Goal: Task Accomplishment & Management: Manage account settings

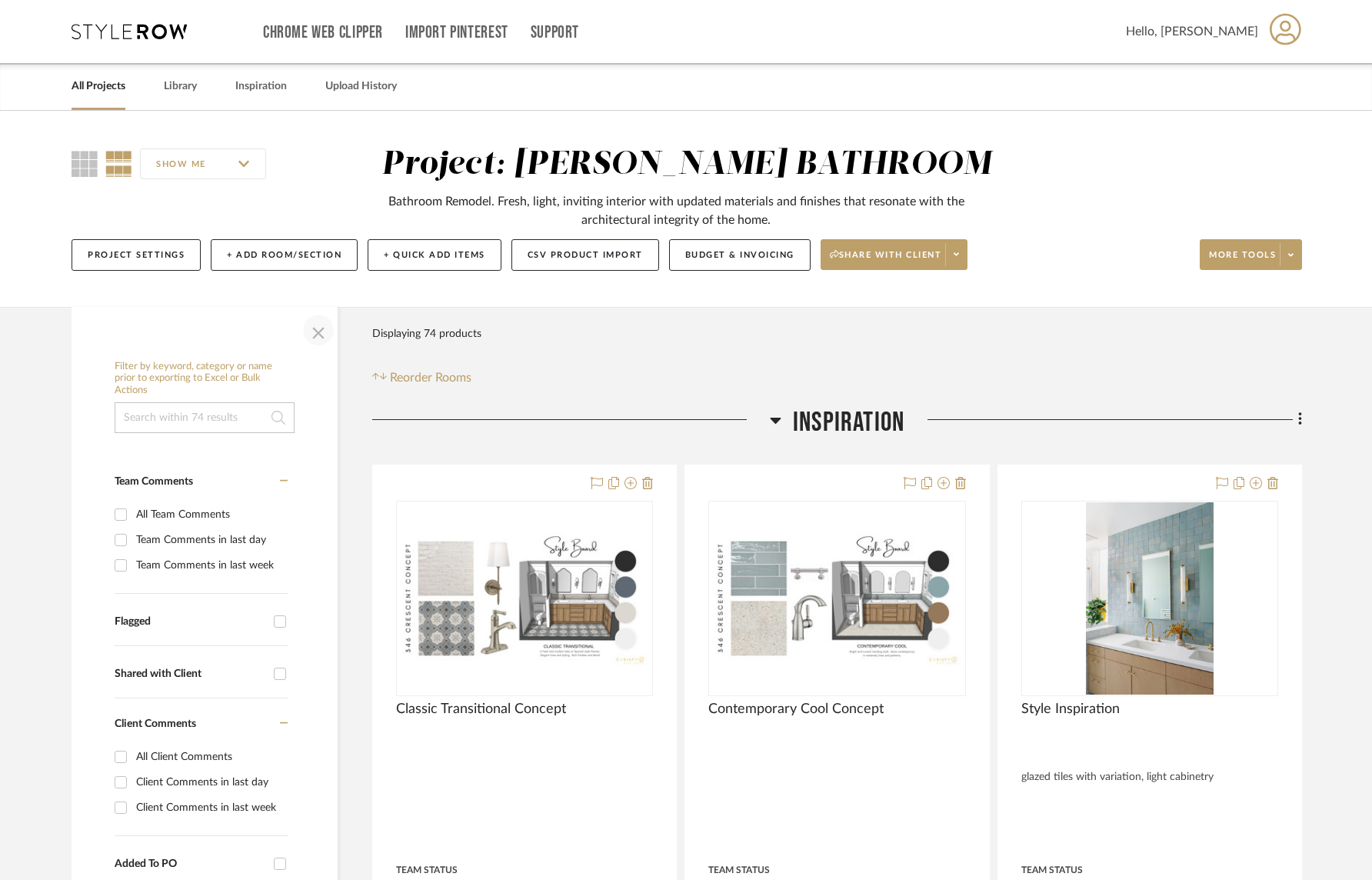
click at [309, 331] on span "button" at bounding box center [318, 330] width 37 height 37
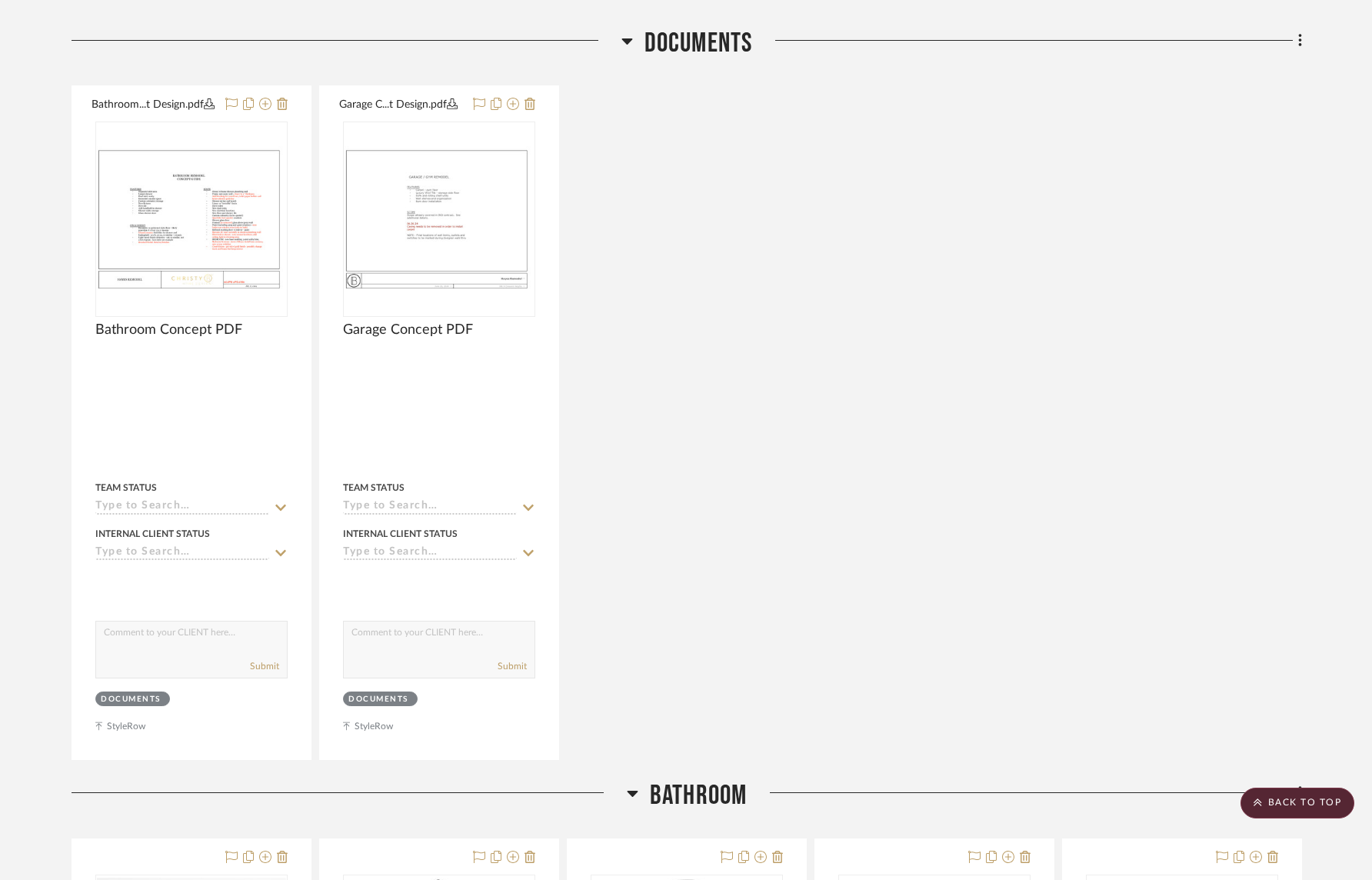
scroll to position [1171, 0]
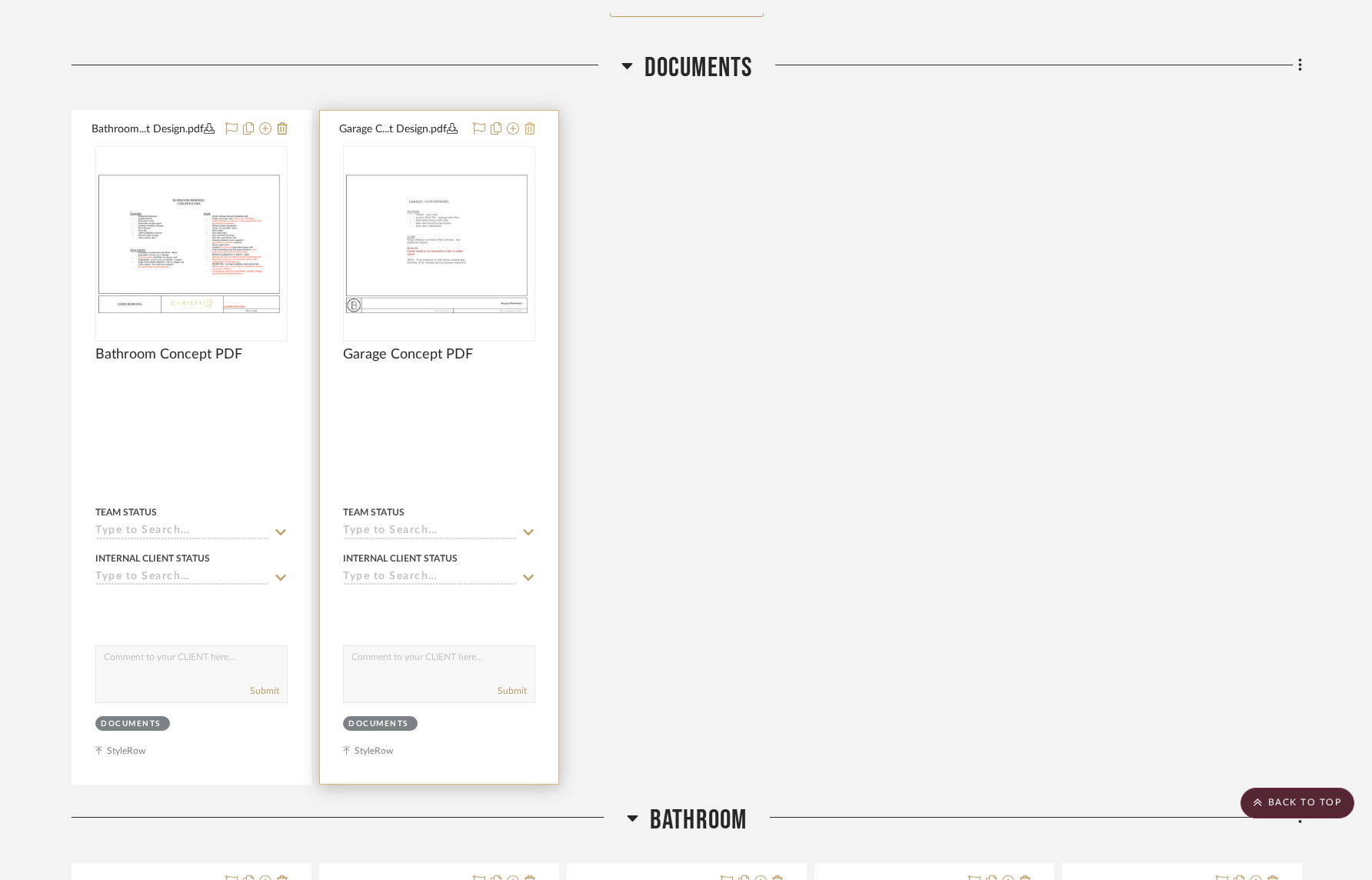
click at [532, 130] on icon at bounding box center [530, 128] width 11 height 13
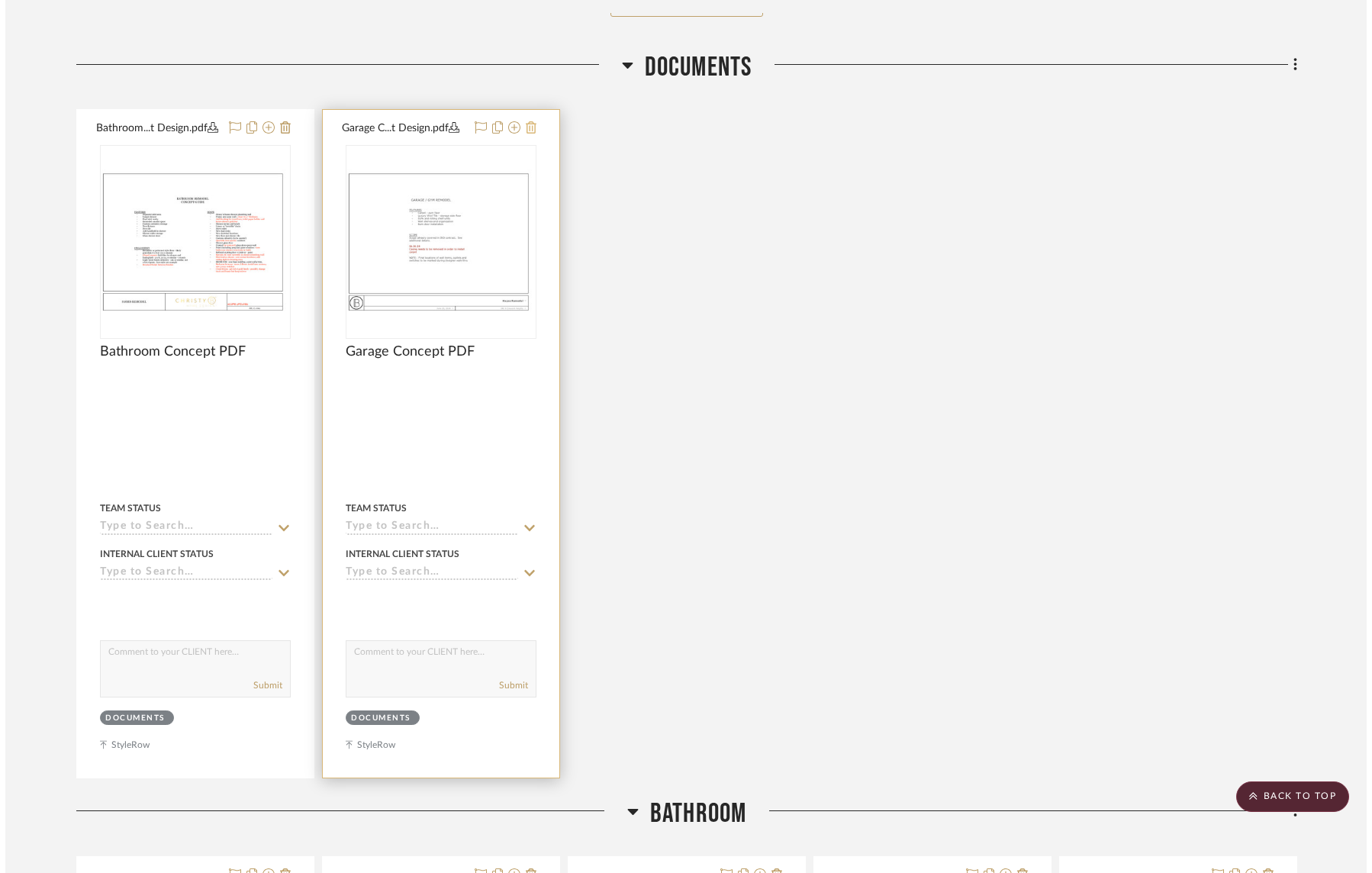
scroll to position [0, 0]
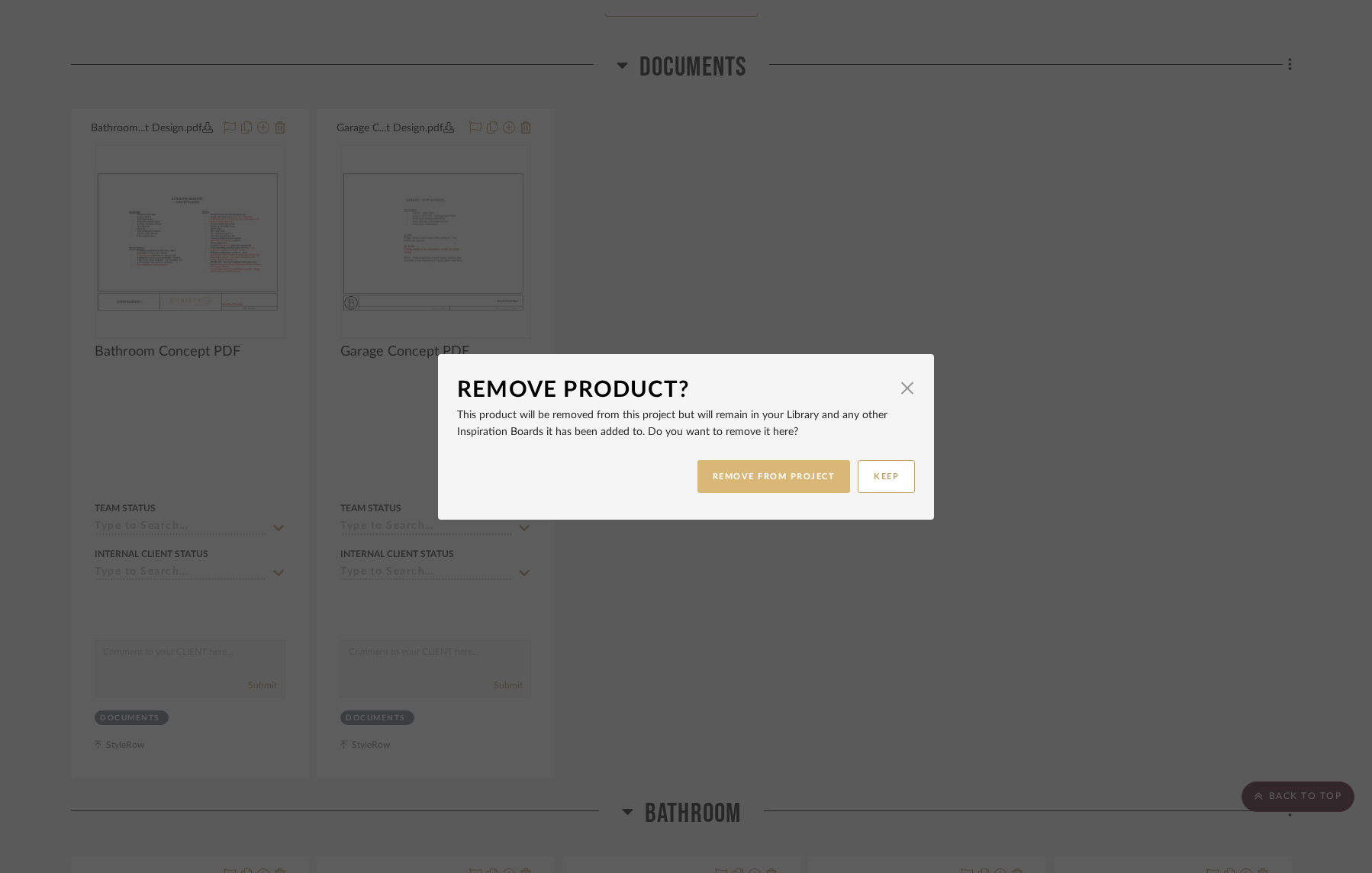
click at [788, 477] on button "REMOVE FROM PROJECT" at bounding box center [774, 477] width 154 height 33
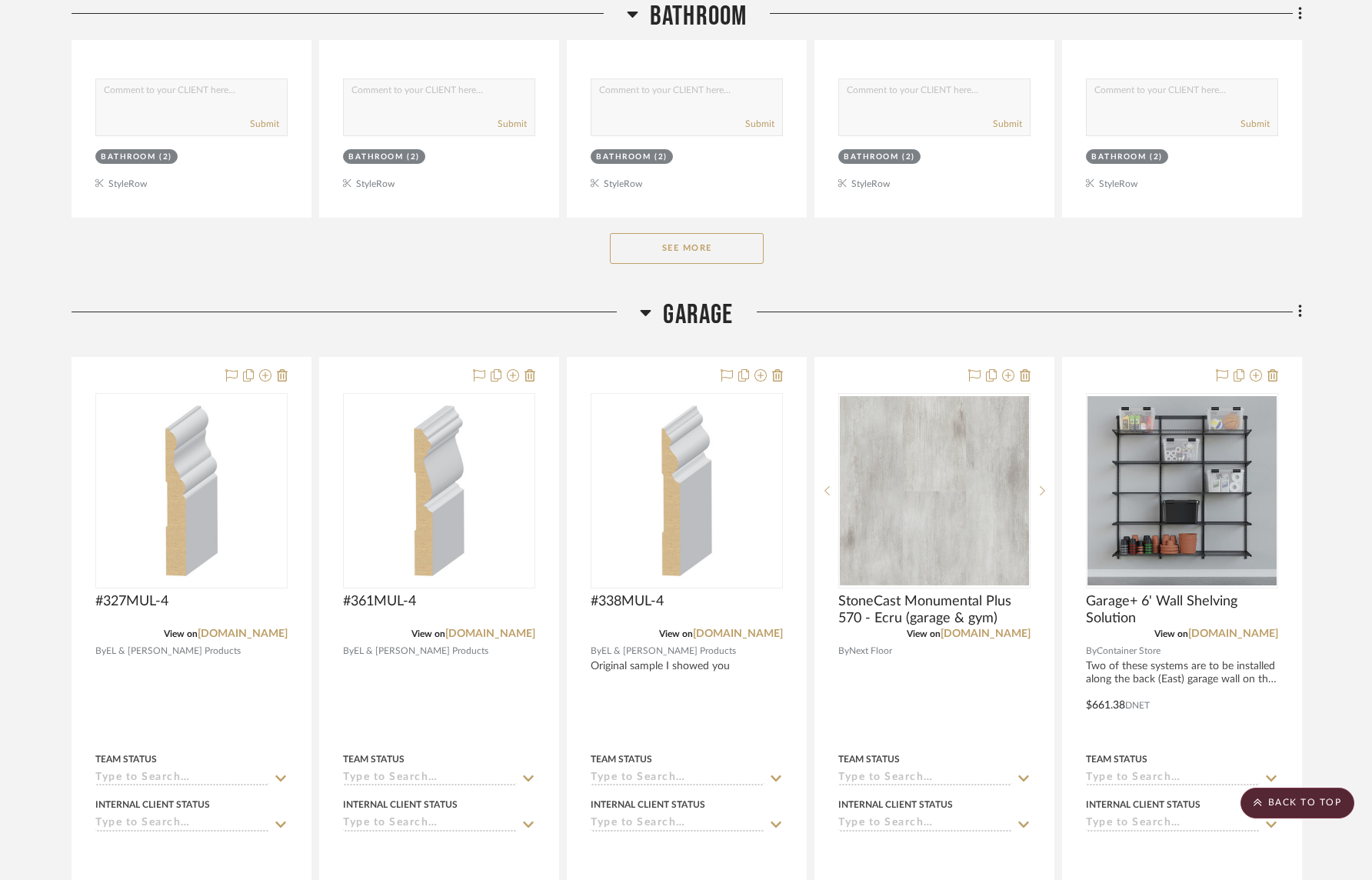
scroll to position [2523, 0]
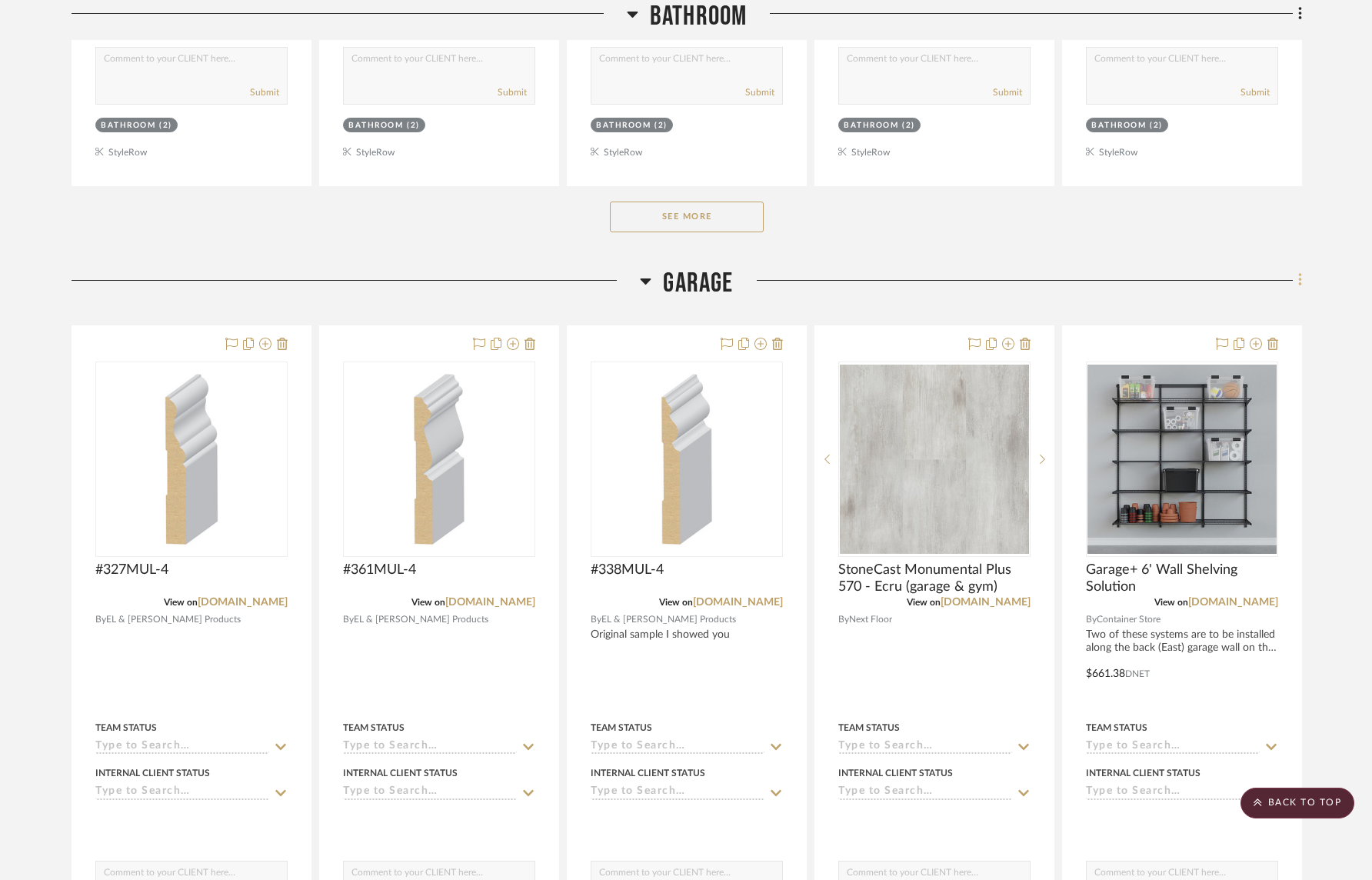
click at [1299, 287] on icon at bounding box center [1300, 280] width 3 height 13
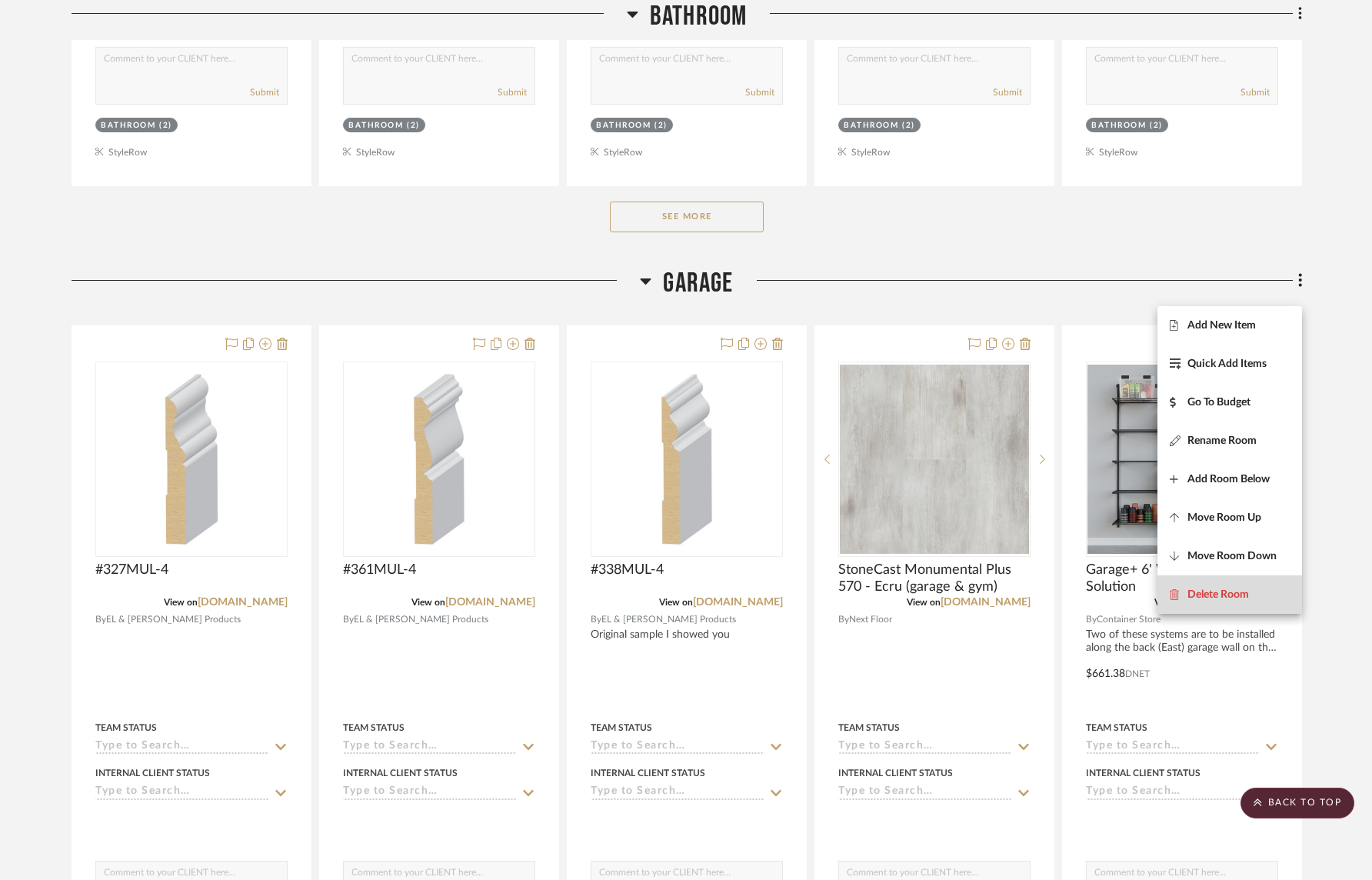
click at [1246, 591] on span "Delete Room" at bounding box center [1218, 594] width 61 height 13
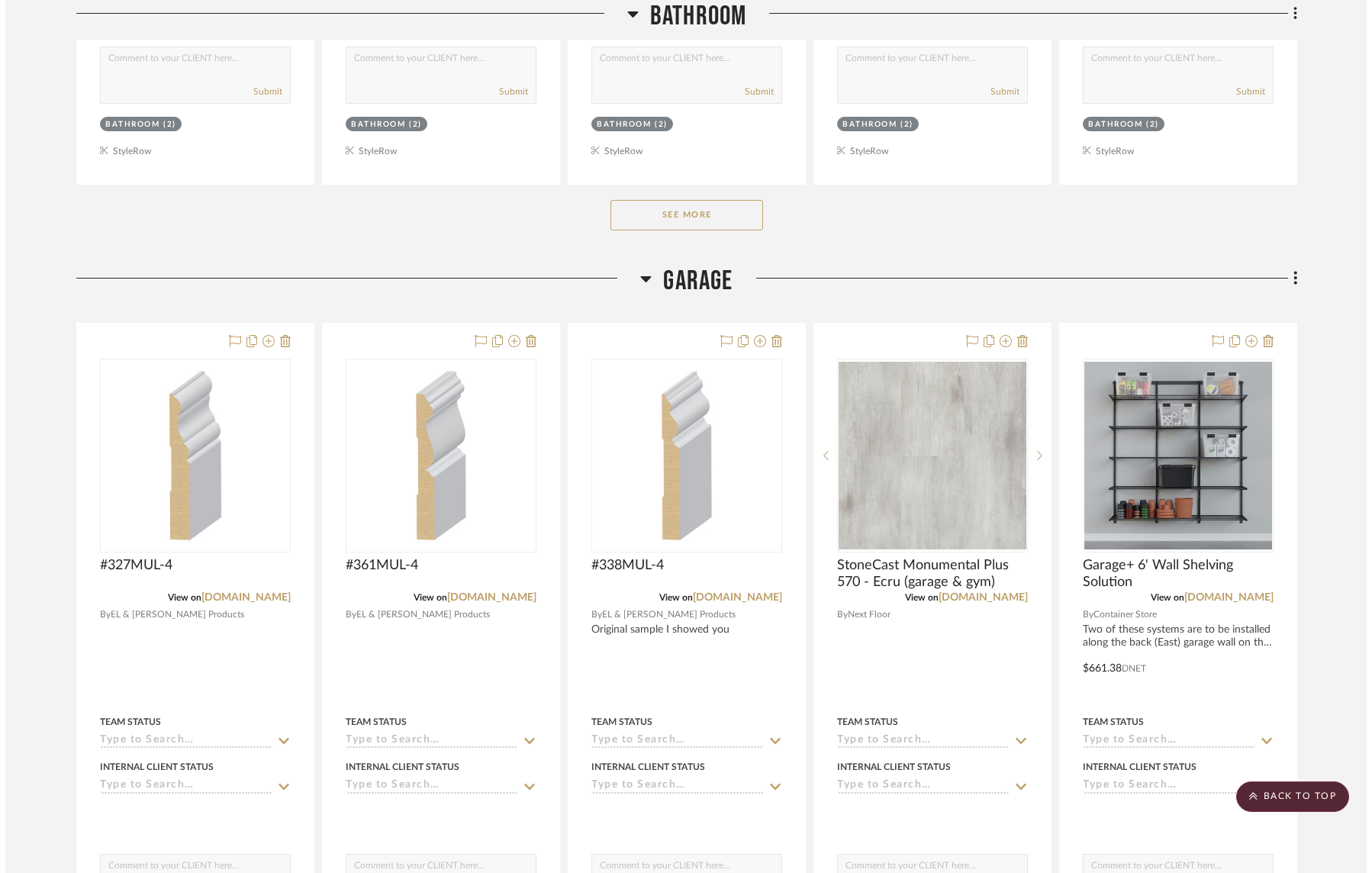
scroll to position [0, 0]
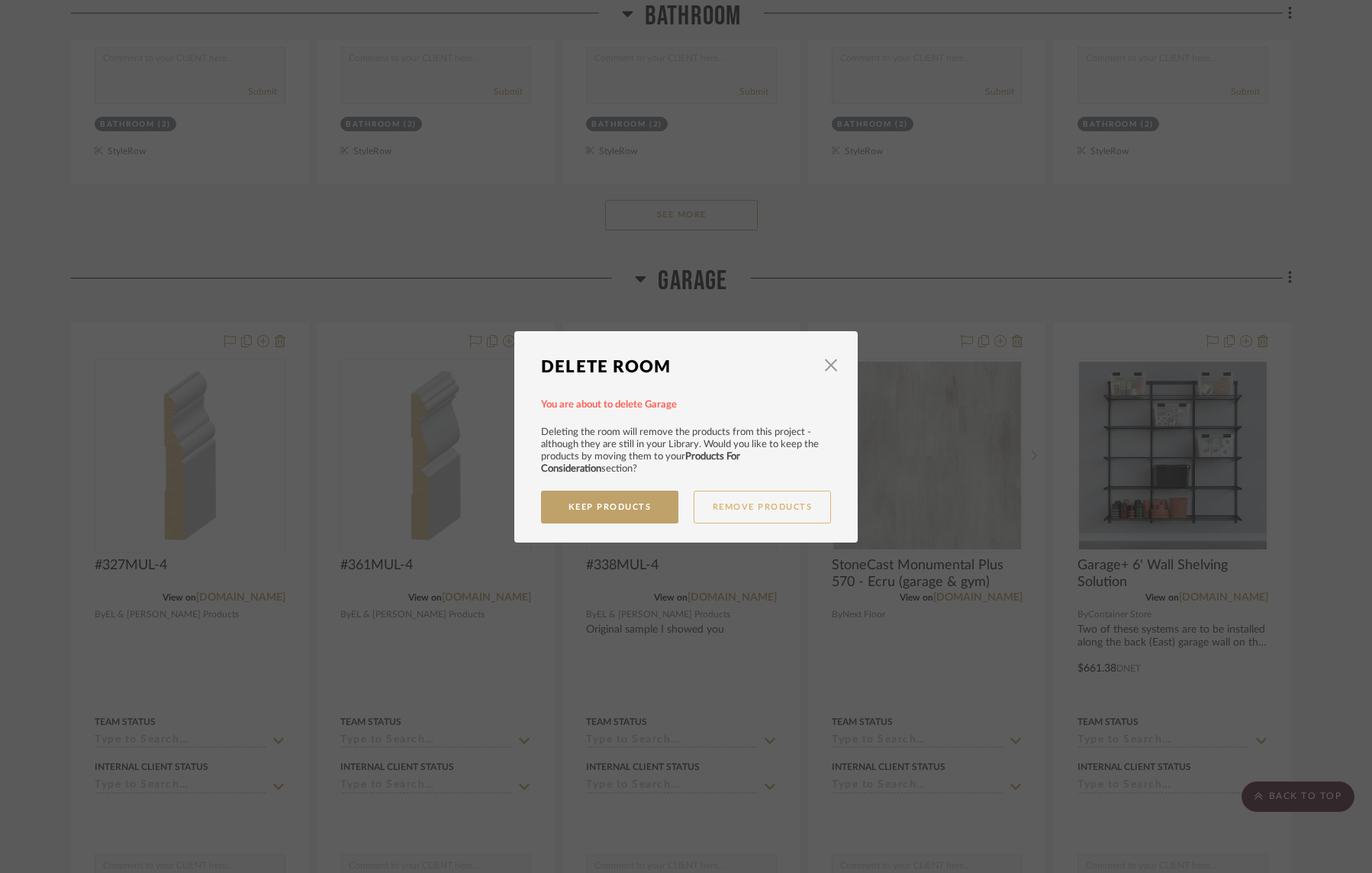
click at [770, 505] on button "Remove Products" at bounding box center [762, 507] width 137 height 33
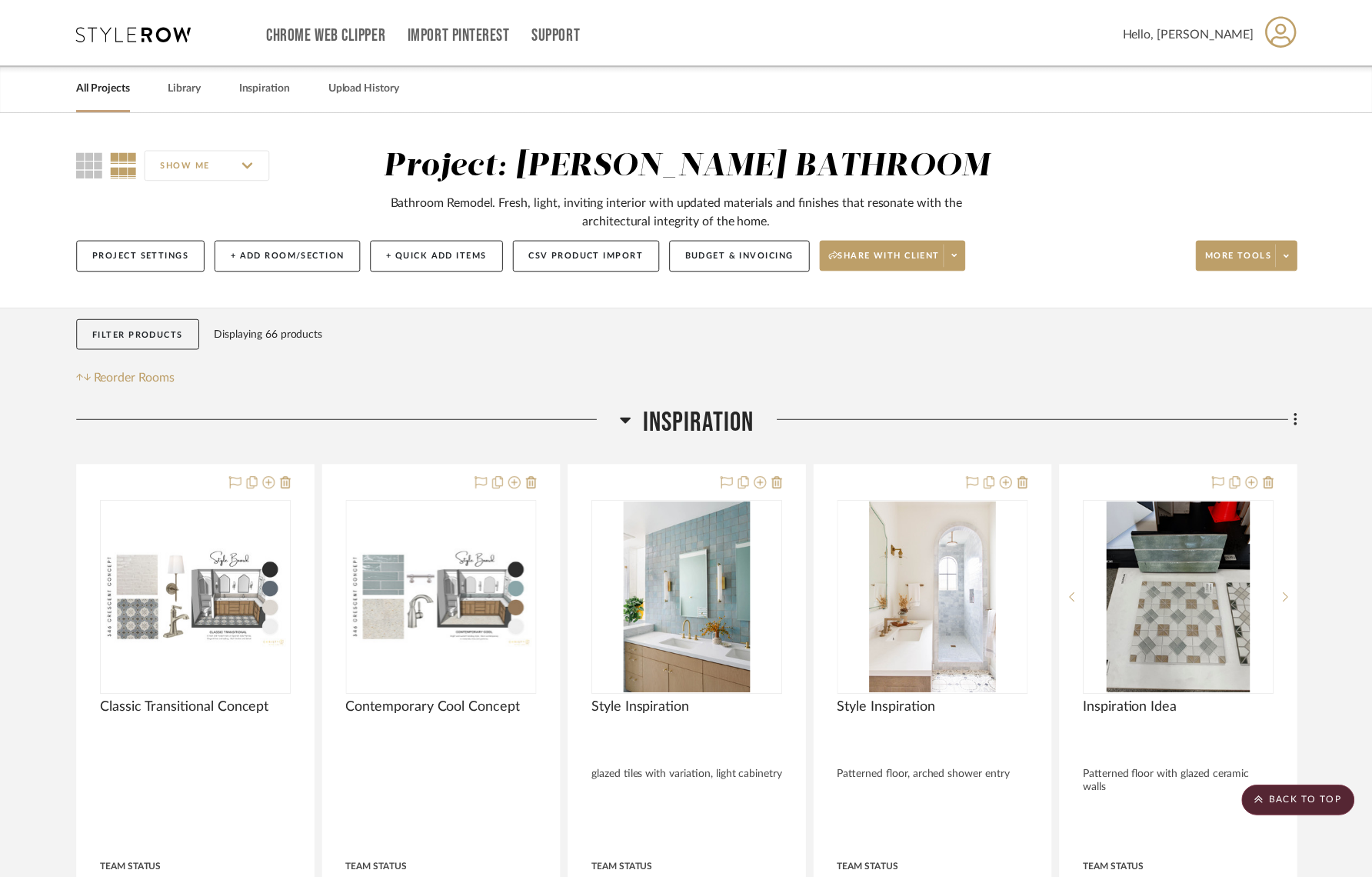
scroll to position [2523, 0]
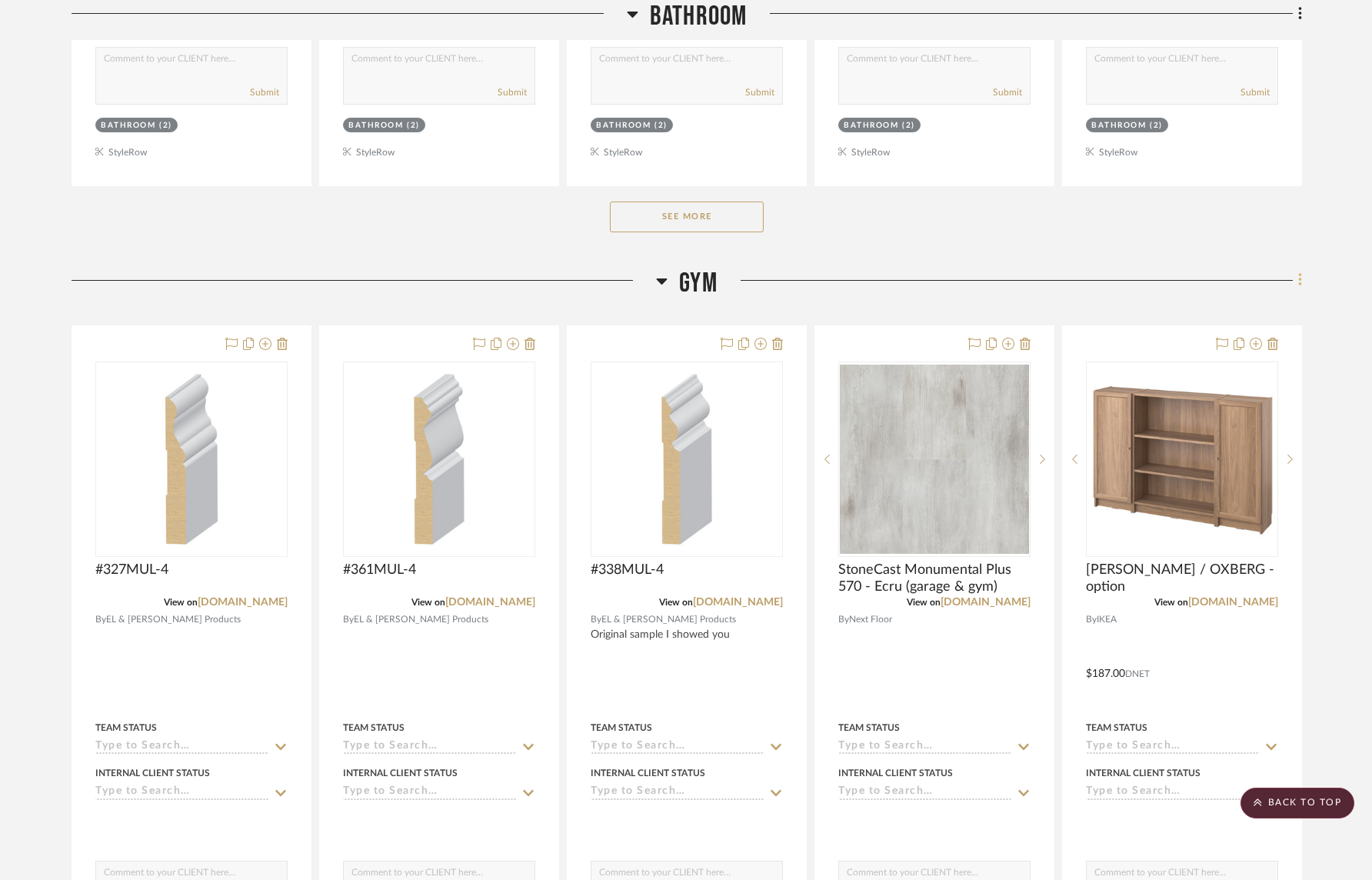
click at [1298, 289] on icon at bounding box center [1300, 280] width 5 height 17
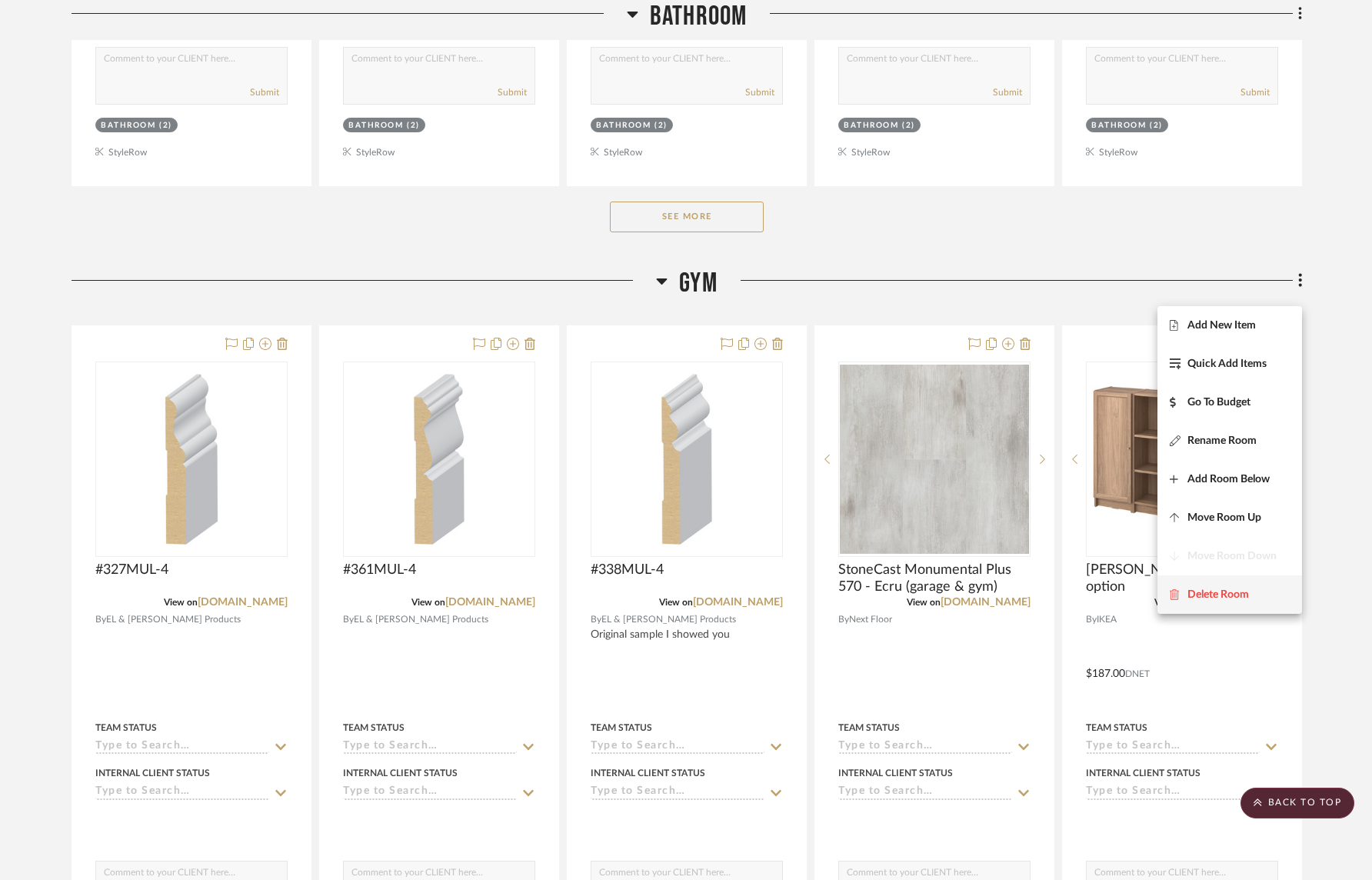
click at [1256, 592] on span "Delete Room" at bounding box center [1229, 594] width 120 height 13
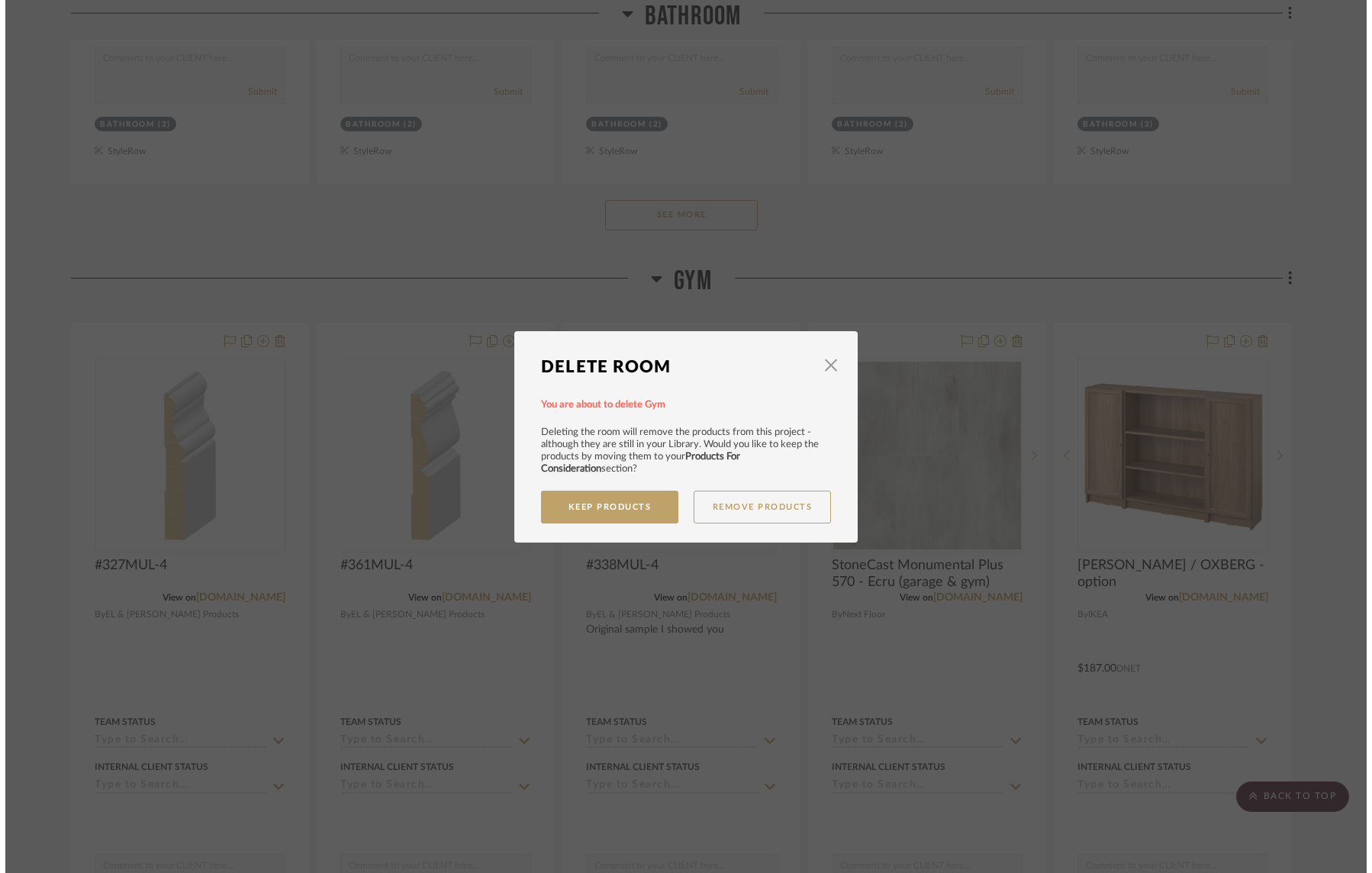
scroll to position [0, 0]
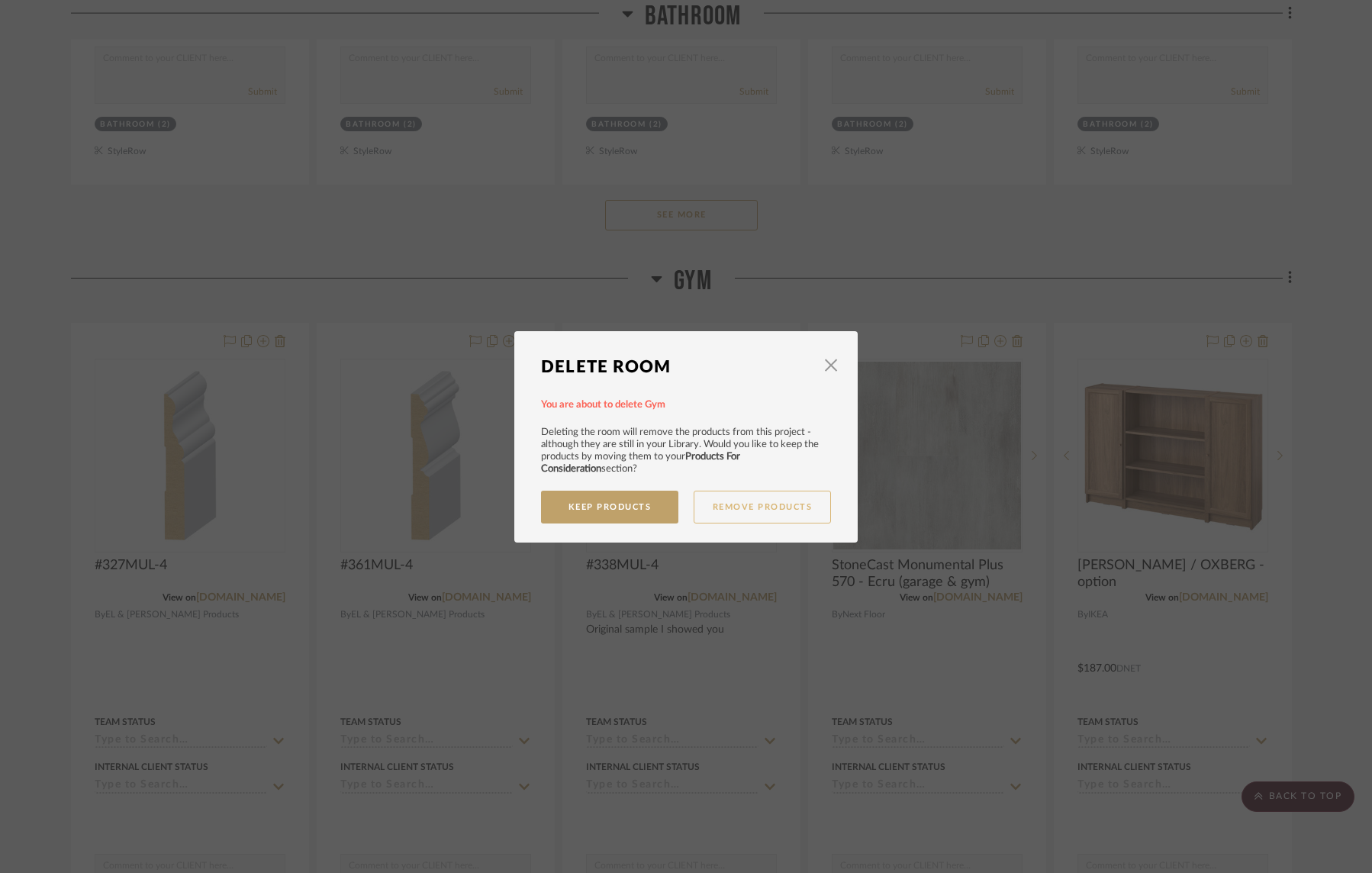
click at [794, 509] on button "Remove Products" at bounding box center [762, 507] width 137 height 33
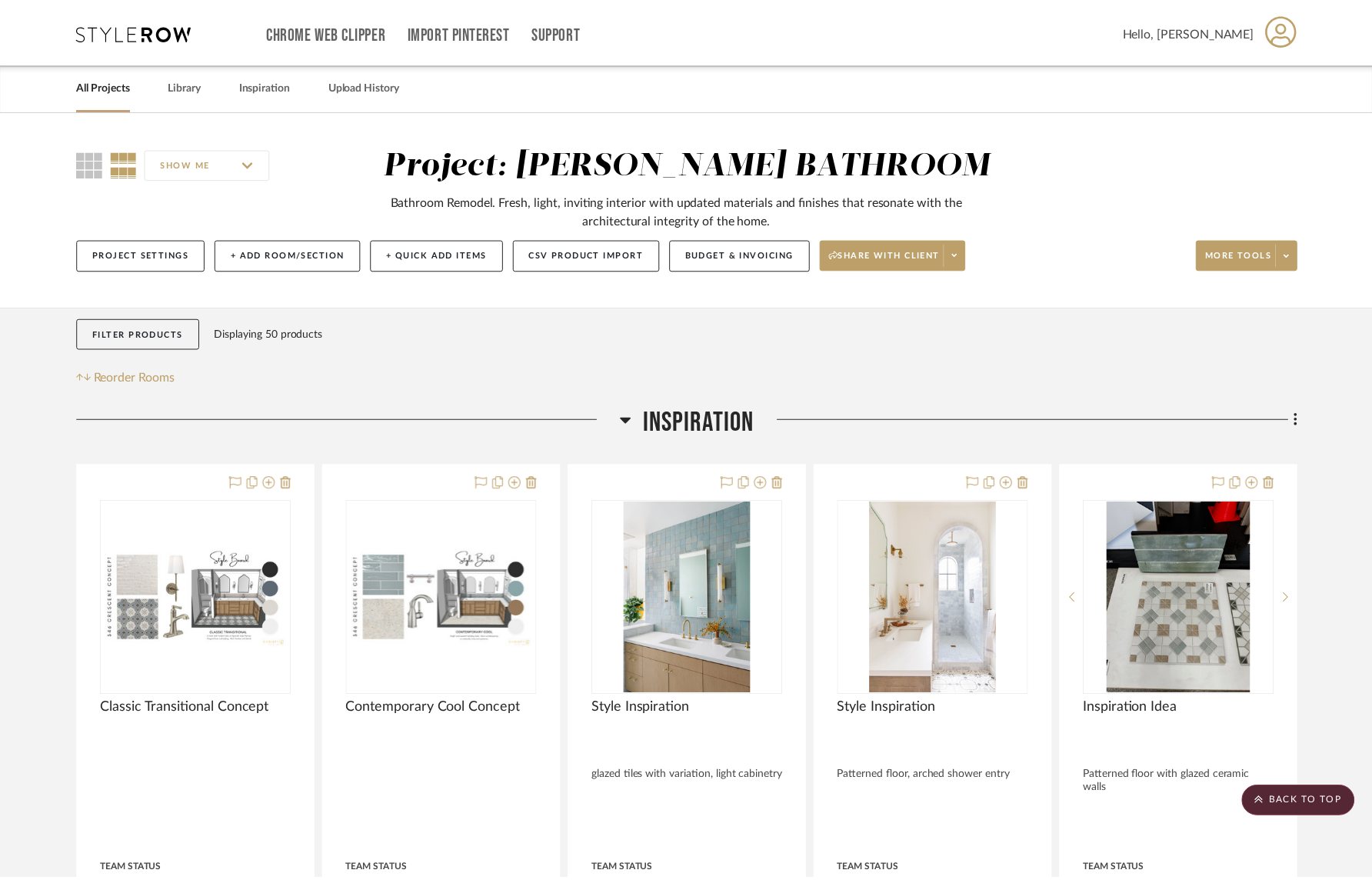
scroll to position [2004, 0]
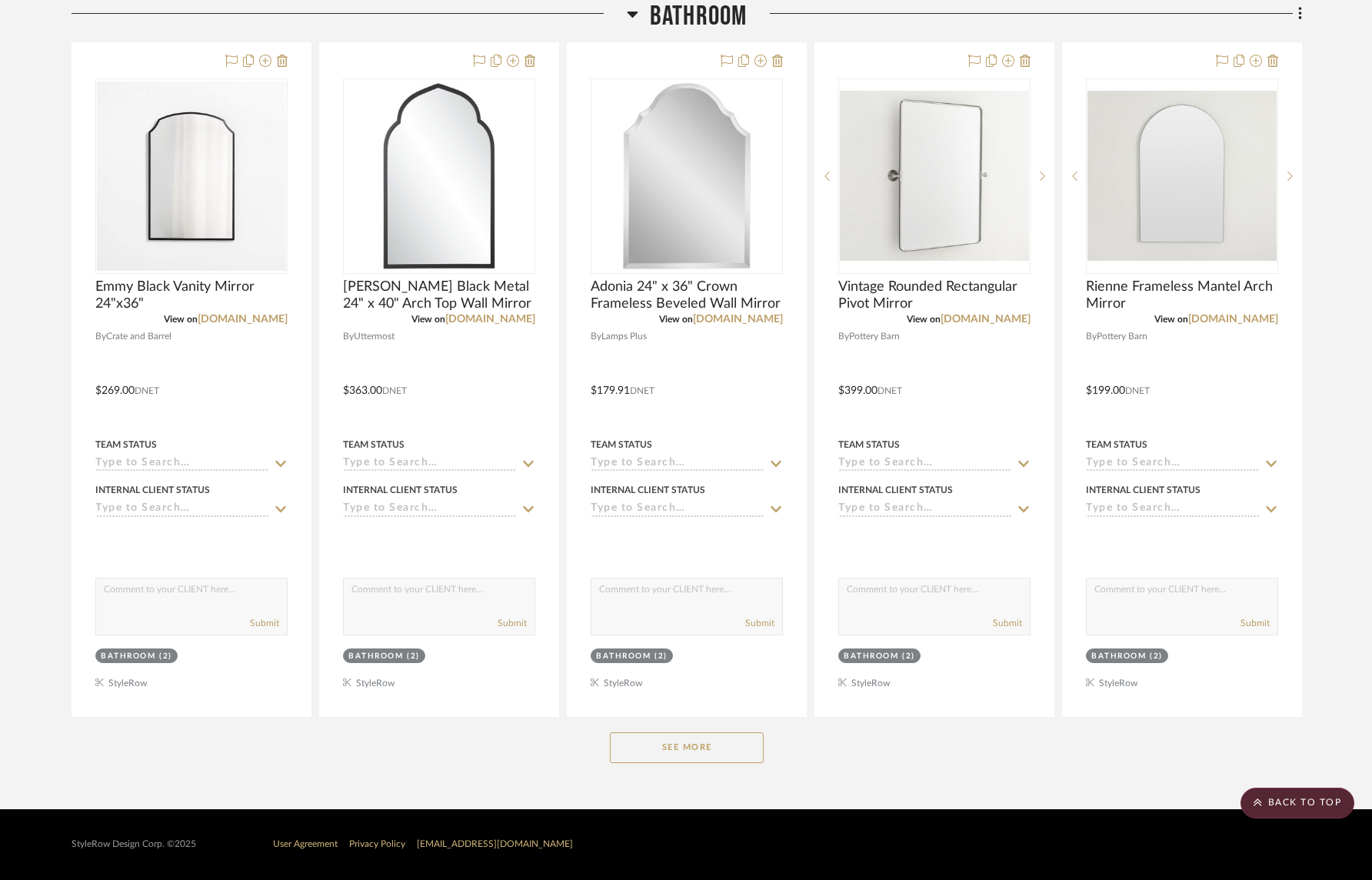
click at [726, 749] on button "See More" at bounding box center [687, 747] width 154 height 31
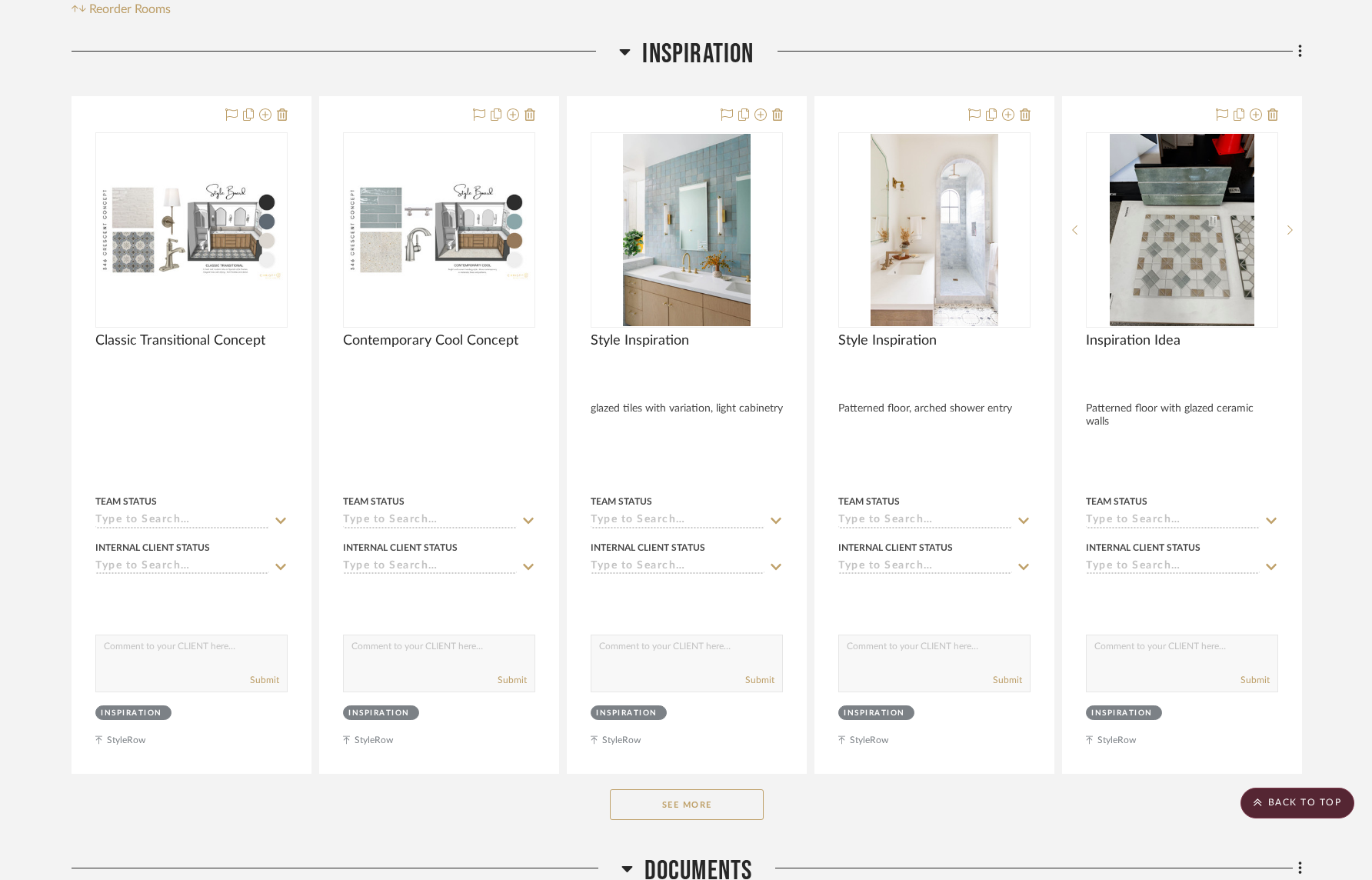
scroll to position [0, 0]
